Goal: Book appointment/travel/reservation

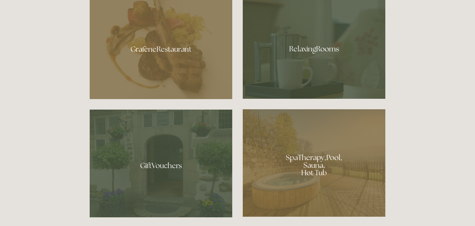
scroll to position [383, 0]
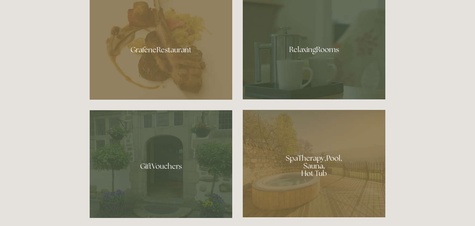
click at [308, 46] on div at bounding box center [314, 47] width 143 height 104
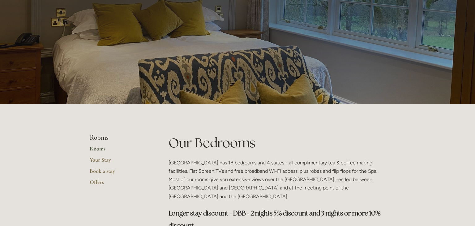
scroll to position [37, 0]
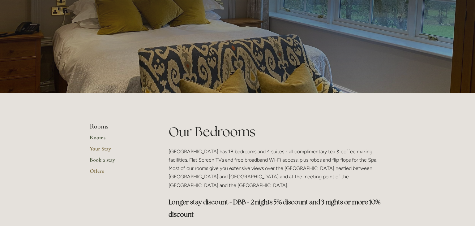
click at [106, 161] on link "Book a stay" at bounding box center [119, 161] width 59 height 11
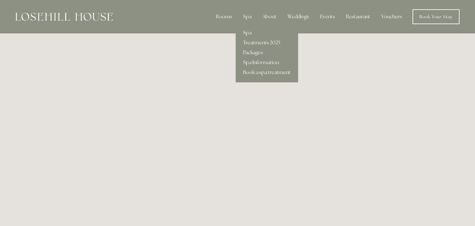
click at [251, 34] on link "Spa" at bounding box center [267, 33] width 62 height 10
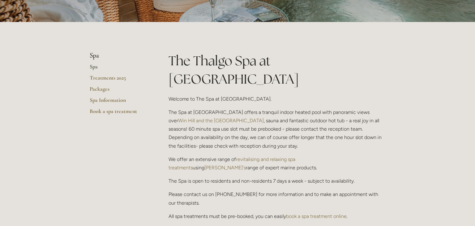
scroll to position [111, 0]
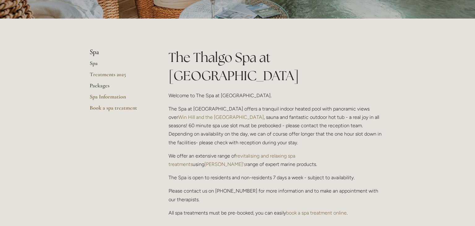
click at [102, 83] on link "Packages" at bounding box center [119, 87] width 59 height 11
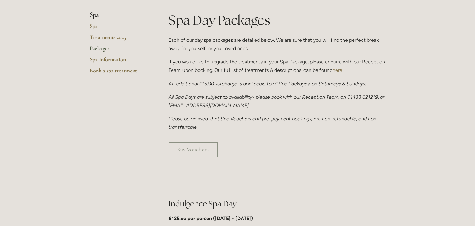
scroll to position [136, 0]
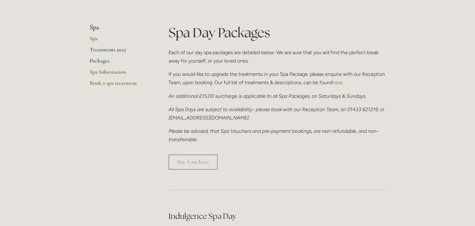
click at [105, 49] on link "Treatments 2025" at bounding box center [119, 51] width 59 height 11
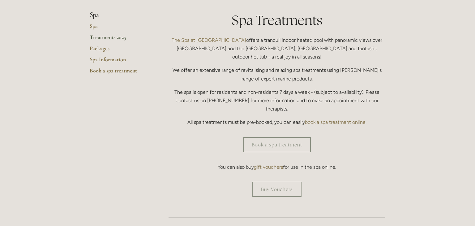
scroll to position [161, 0]
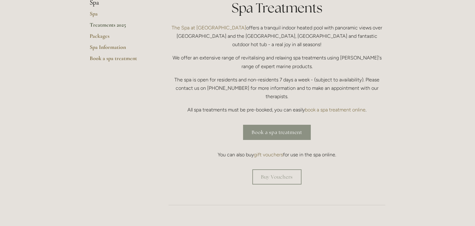
click at [266, 125] on link "Book a spa treatment" at bounding box center [277, 132] width 68 height 15
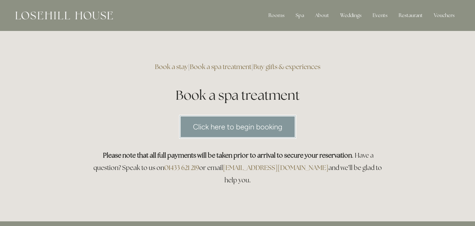
click at [259, 123] on link "Click here to begin booking" at bounding box center [237, 127] width 117 height 24
click at [214, 118] on link "Click here to begin booking" at bounding box center [237, 127] width 117 height 24
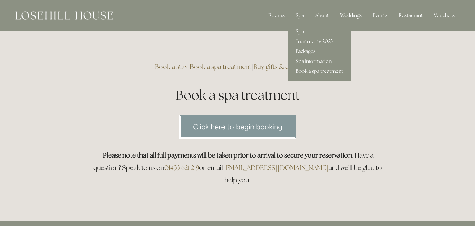
click at [300, 73] on link "Book a spa treatment" at bounding box center [319, 71] width 62 height 10
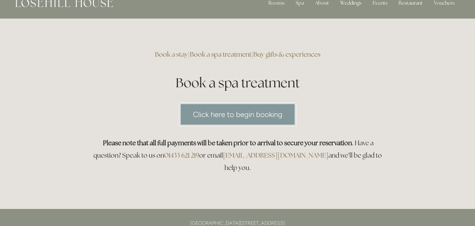
scroll to position [25, 0]
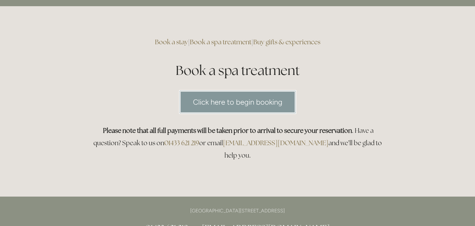
click at [261, 118] on div "Click here to begin booking" at bounding box center [237, 102] width 306 height 34
click at [243, 97] on link "Click here to begin booking" at bounding box center [237, 102] width 117 height 24
